Goal: Task Accomplishment & Management: Complete application form

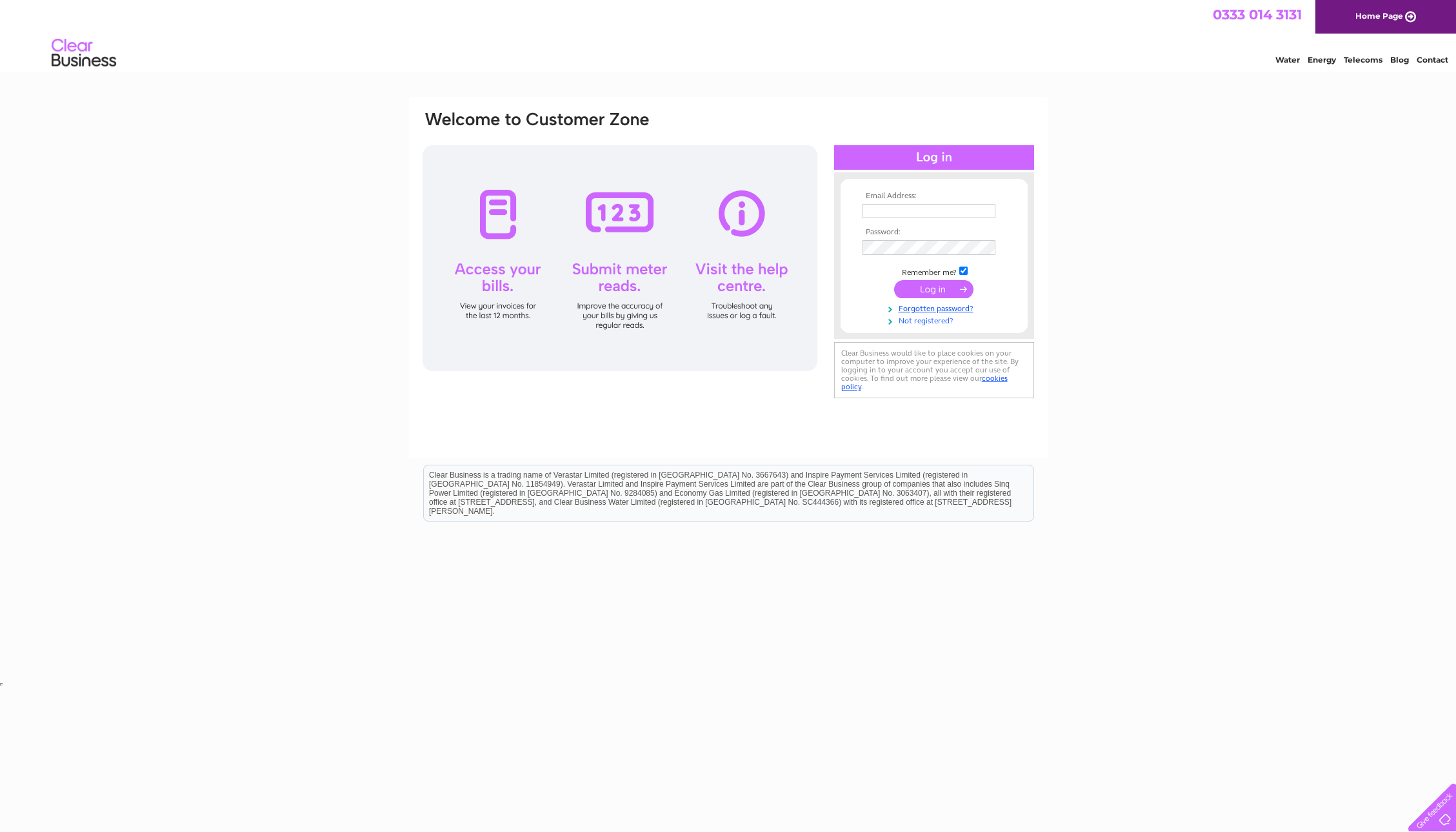
click at [924, 320] on link "Not registered?" at bounding box center [936, 319] width 146 height 12
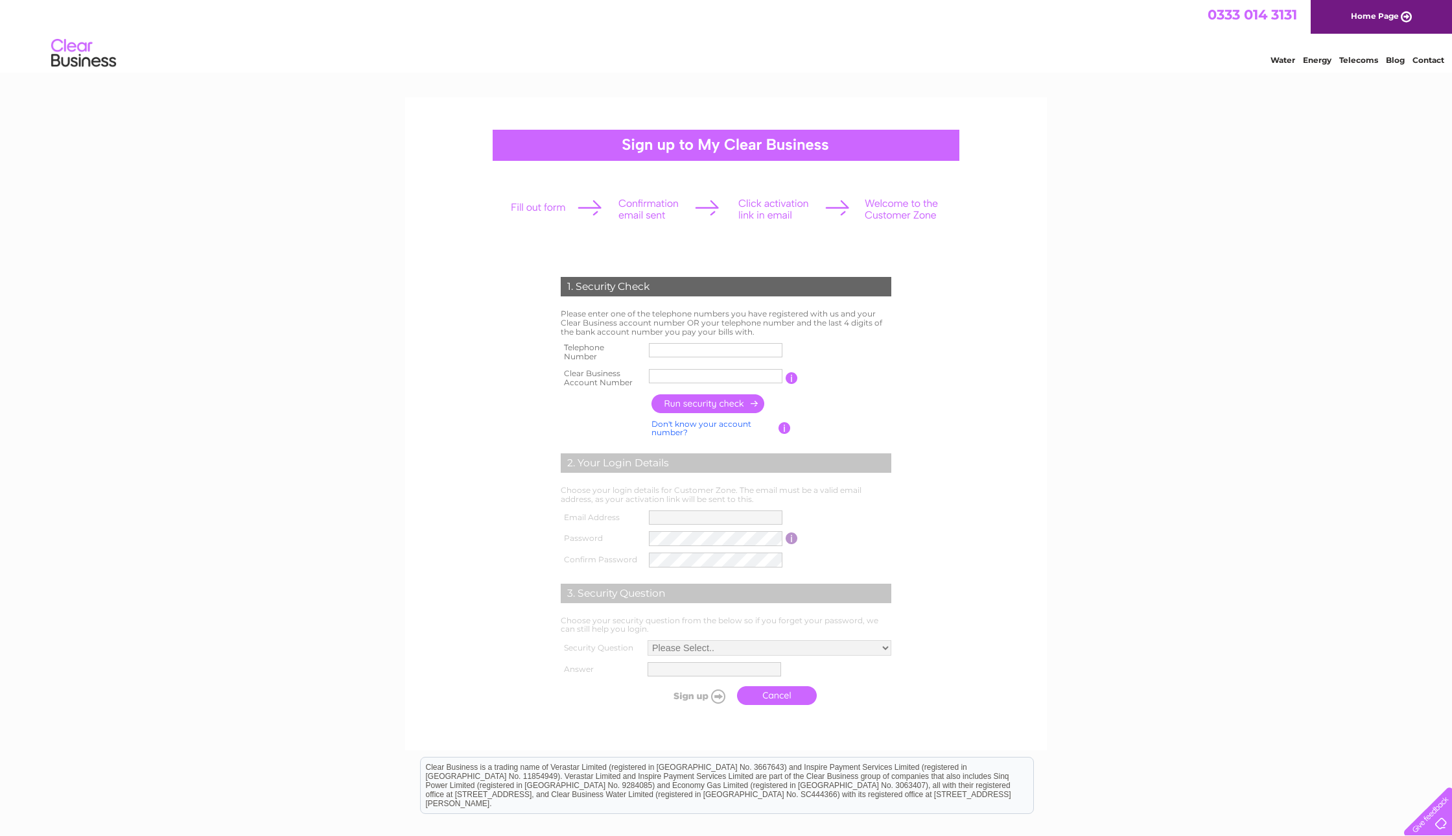
click at [669, 350] on input "text" at bounding box center [716, 350] width 134 height 14
type input "01316694714"
click at [665, 372] on input "text" at bounding box center [715, 376] width 135 height 16
type input "945795467"
click at [671, 408] on input "button" at bounding box center [709, 403] width 114 height 19
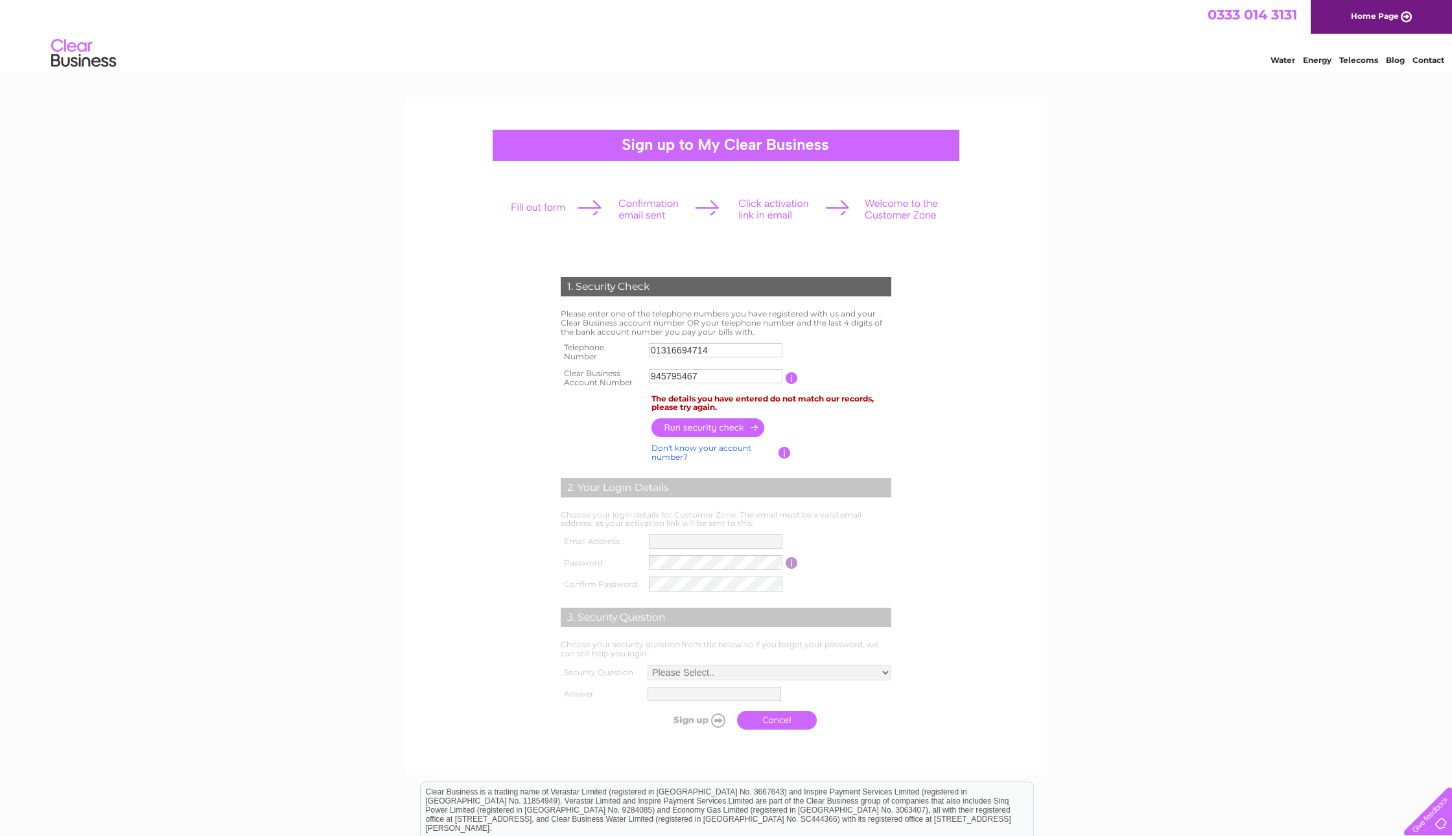
click at [670, 346] on input "01316694714" at bounding box center [716, 350] width 134 height 14
click at [686, 349] on input "01316694714" at bounding box center [716, 350] width 135 height 16
click at [1420, 65] on link "Contact" at bounding box center [1429, 60] width 32 height 10
